Goal: Check status: Check status

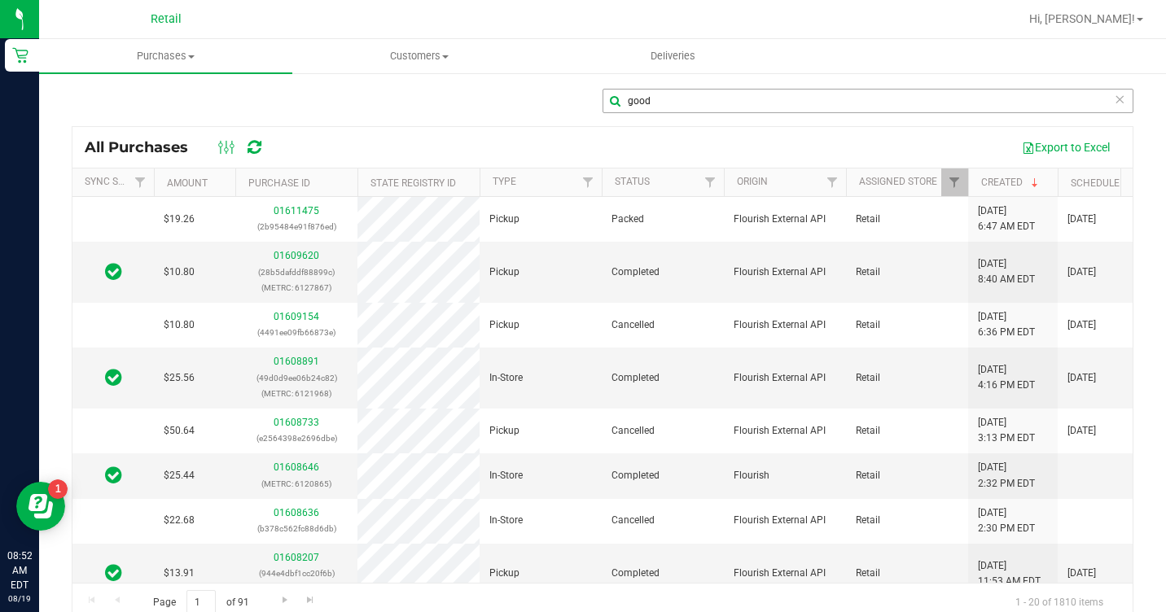
scroll to position [0, 181]
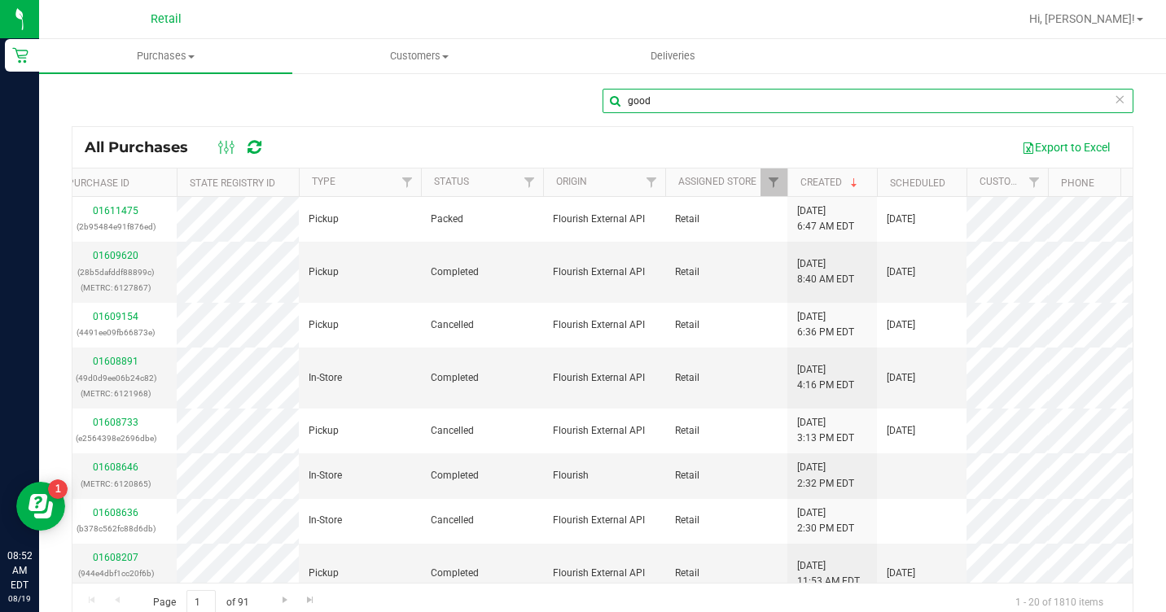
click at [727, 106] on input "good" at bounding box center [867, 101] width 531 height 24
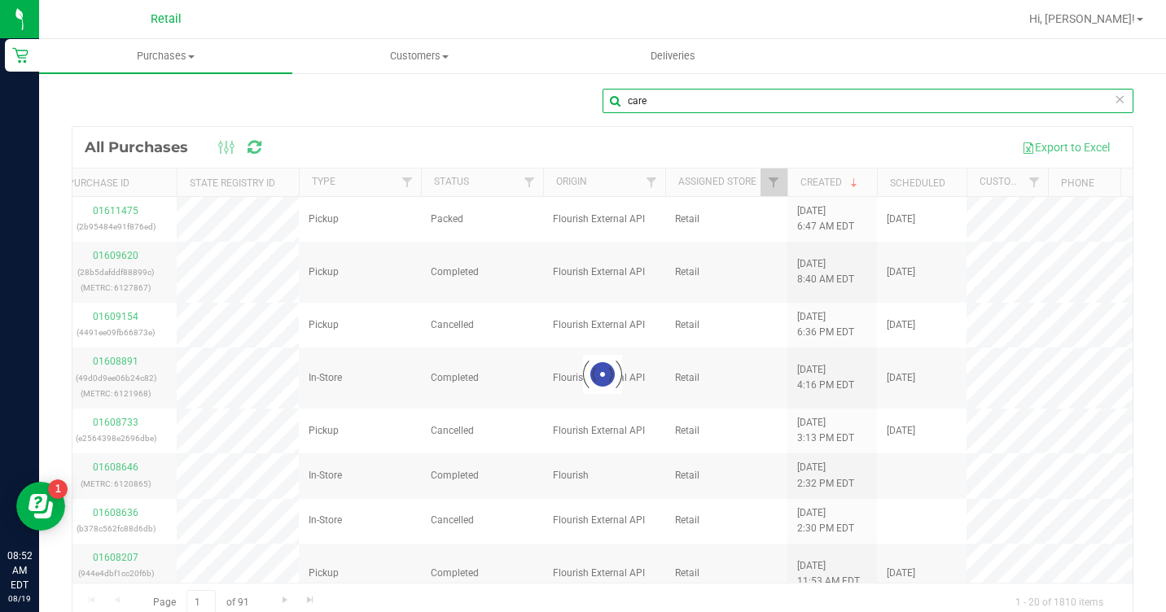
type input "[PERSON_NAME]"
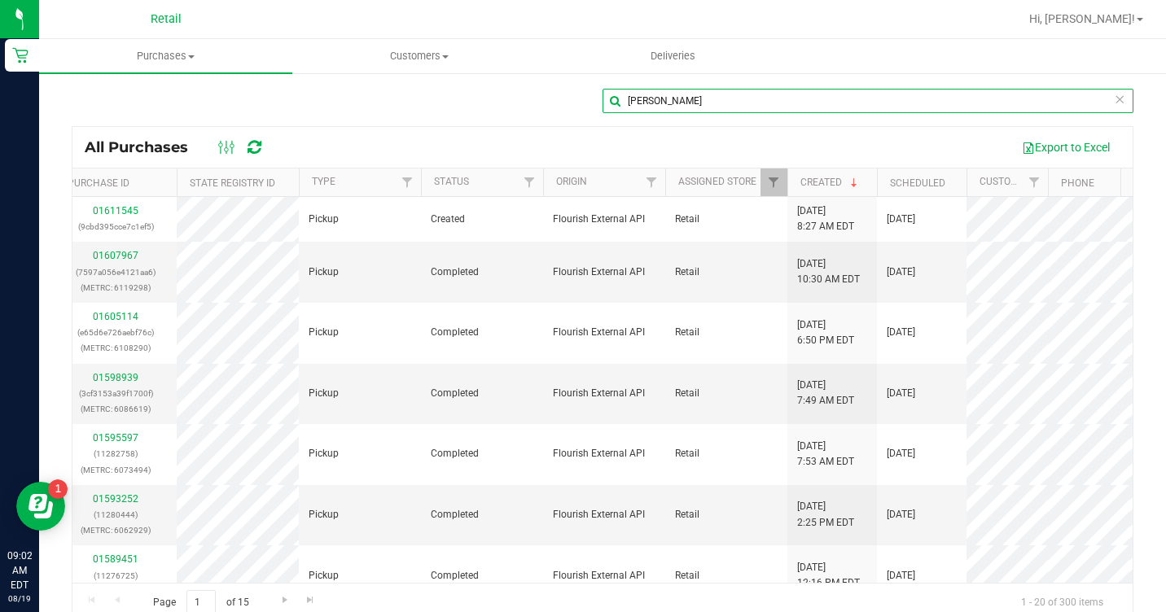
click at [681, 104] on input "[PERSON_NAME]" at bounding box center [867, 101] width 531 height 24
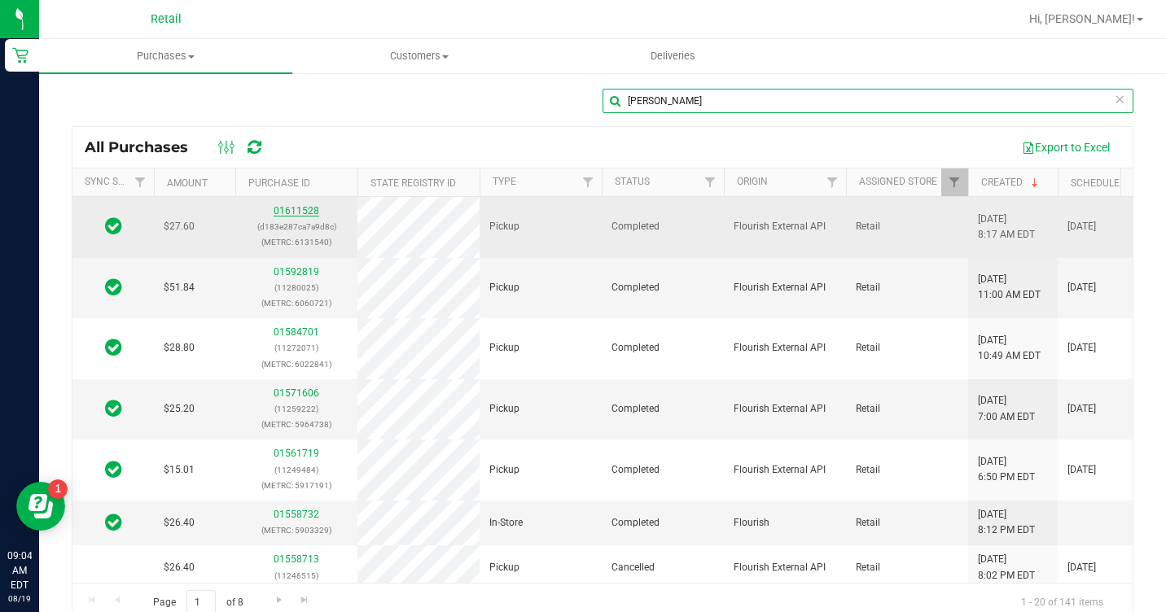
type input "[PERSON_NAME]"
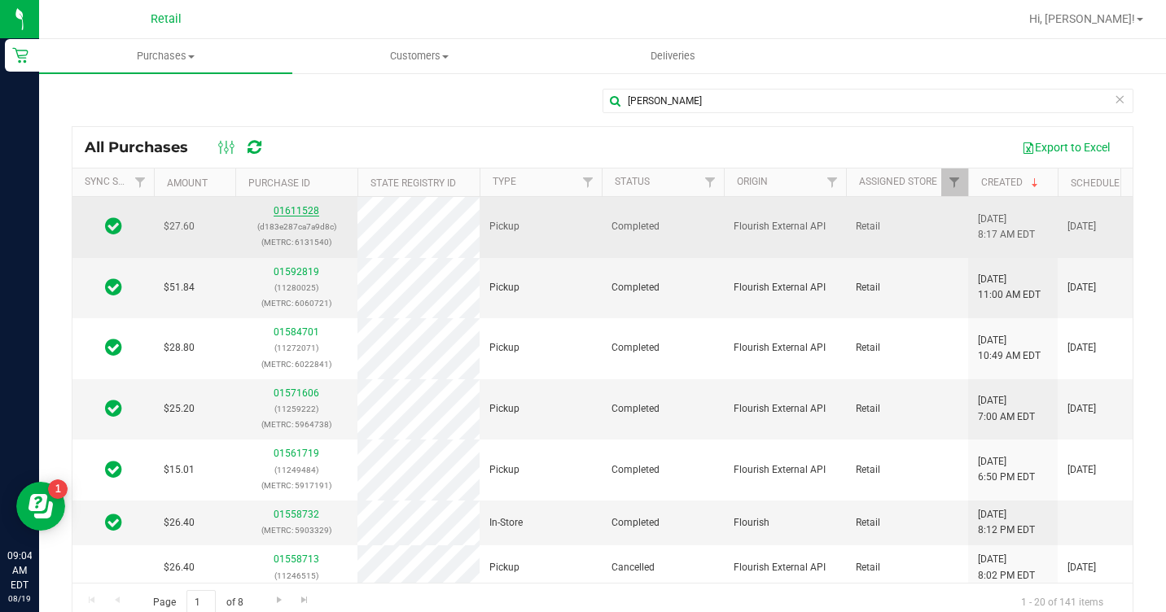
click at [288, 207] on link "01611528" at bounding box center [297, 210] width 46 height 11
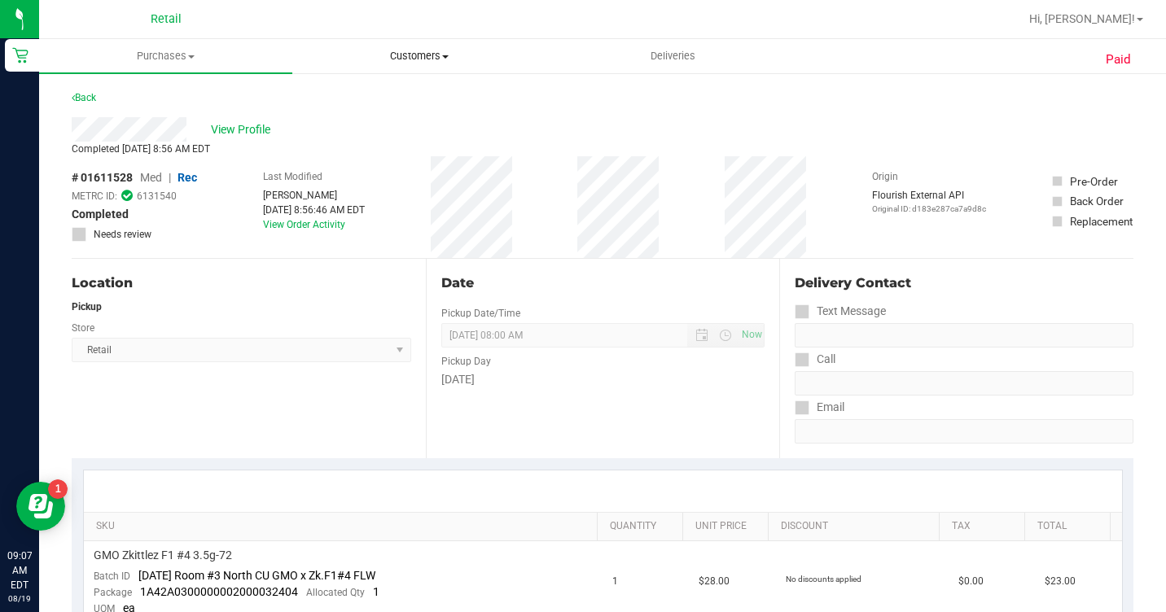
click at [395, 49] on span "Customers" at bounding box center [419, 56] width 252 height 15
click at [383, 91] on span "All customers" at bounding box center [350, 98] width 117 height 14
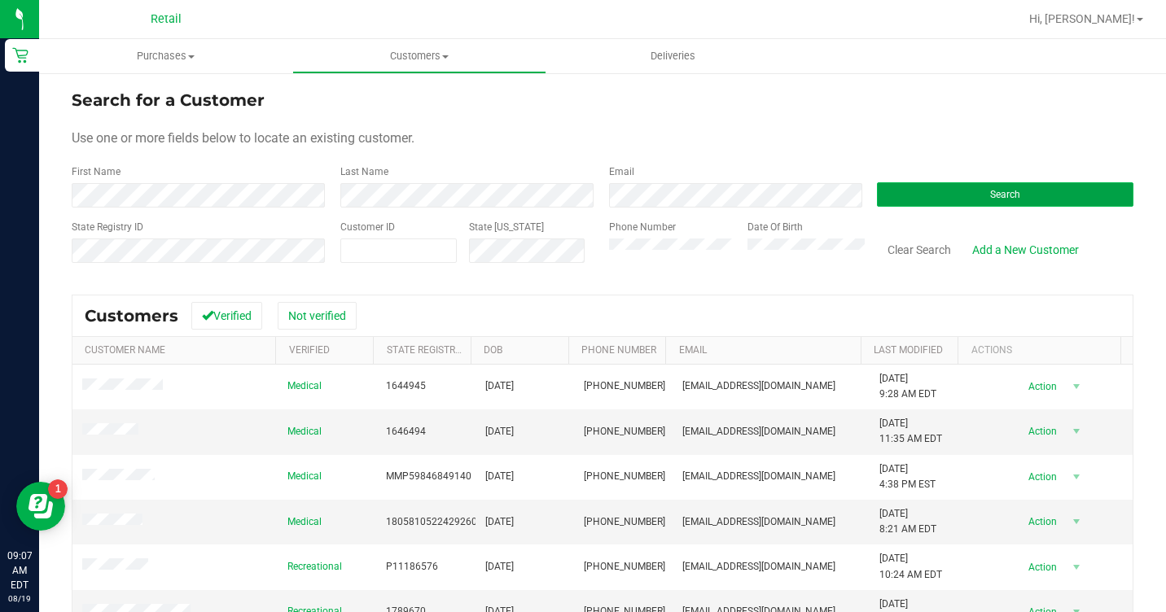
click at [898, 190] on button "Search" at bounding box center [1005, 194] width 256 height 24
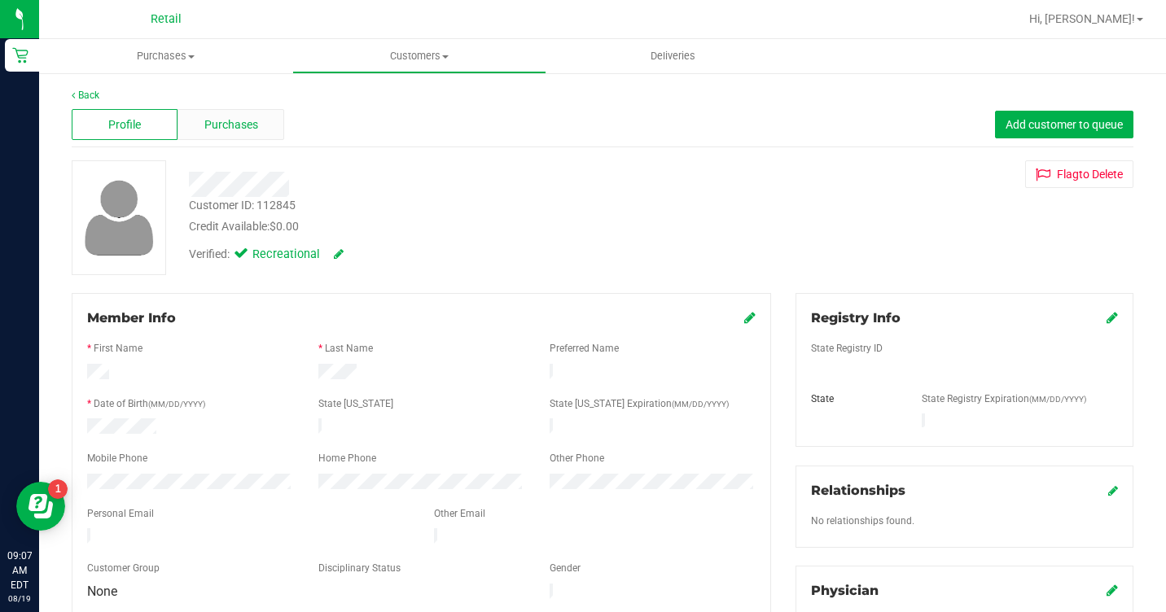
click at [238, 126] on span "Purchases" at bounding box center [231, 124] width 54 height 17
